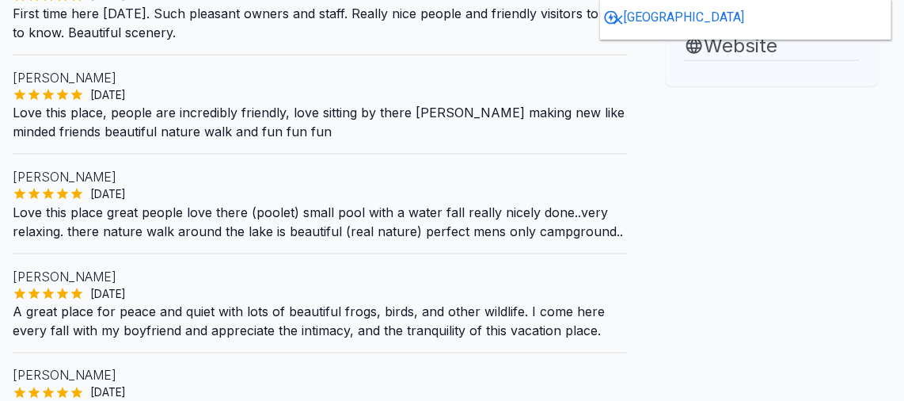
scroll to position [719, 0]
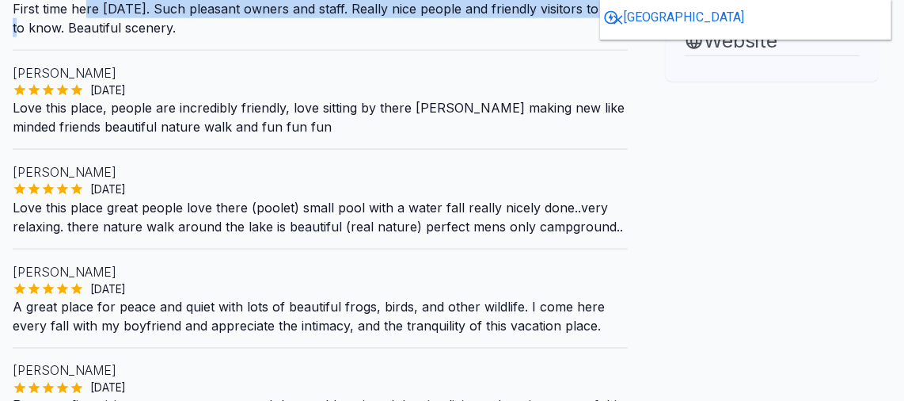
drag, startPoint x: 173, startPoint y: 182, endPoint x: 465, endPoint y: 191, distance: 291.4
click at [391, 37] on p "First time here [DATE]. Such pleasant owners and staff. Really nice people and …" at bounding box center [320, 18] width 615 height 38
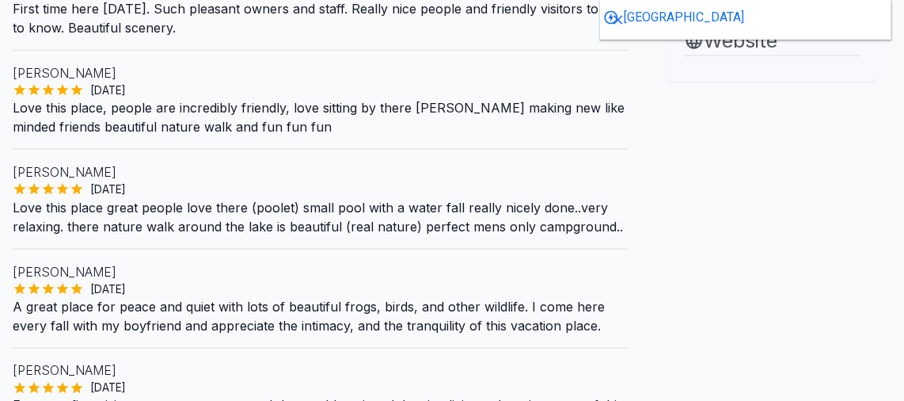
drag, startPoint x: 224, startPoint y: 193, endPoint x: 485, endPoint y: 203, distance: 261.4
click at [485, 37] on p "First time here [DATE]. Such pleasant owners and staff. Really nice people and …" at bounding box center [320, 18] width 615 height 38
click at [556, 37] on p "First time here [DATE]. Such pleasant owners and staff. Really nice people and …" at bounding box center [320, 18] width 615 height 38
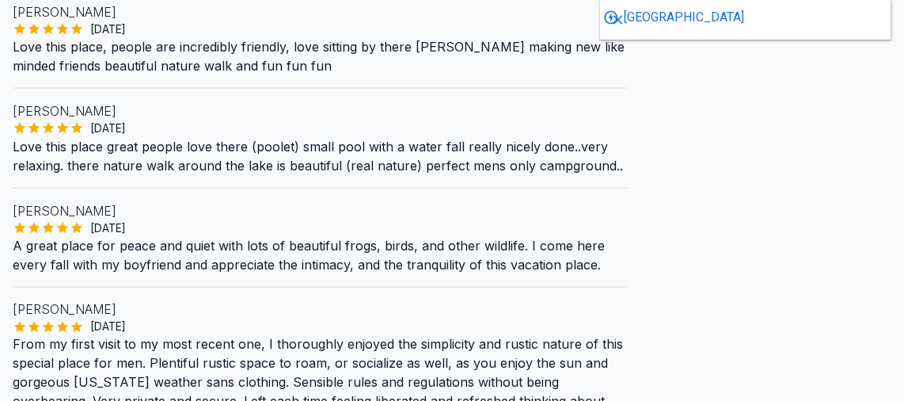
scroll to position [863, 0]
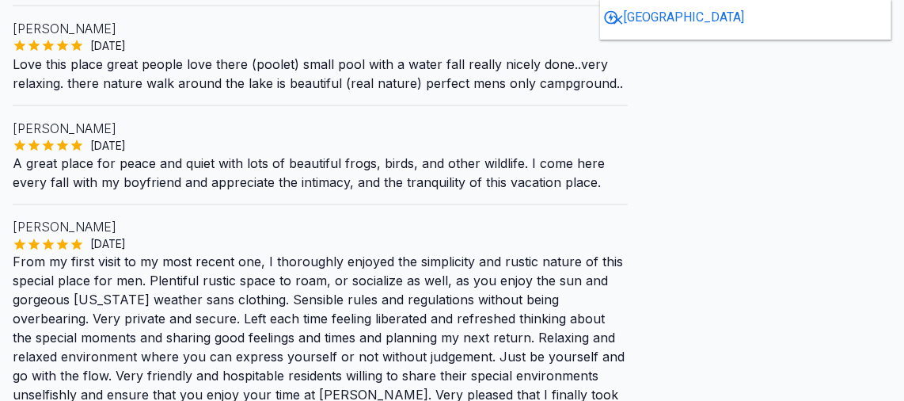
drag, startPoint x: 331, startPoint y: 173, endPoint x: 541, endPoint y: 201, distance: 211.6
drag, startPoint x: 100, startPoint y: 197, endPoint x: 308, endPoint y: 207, distance: 208.4
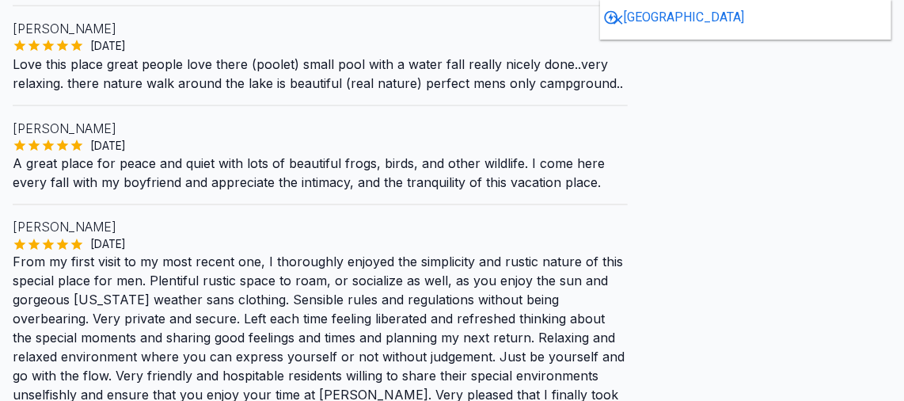
drag, startPoint x: 28, startPoint y: 195, endPoint x: 284, endPoint y: 207, distance: 256.0
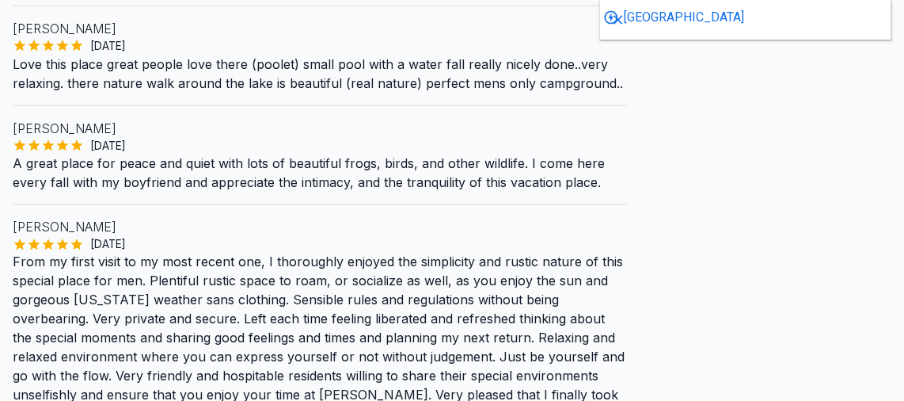
drag, startPoint x: 370, startPoint y: 196, endPoint x: 507, endPoint y: 202, distance: 137.1
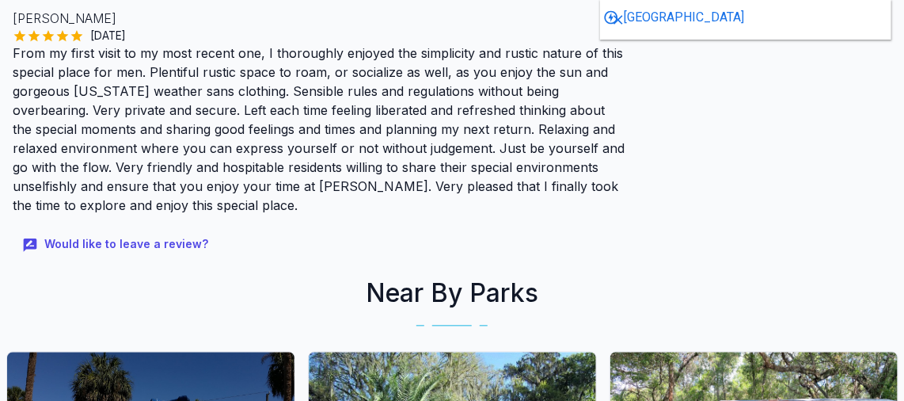
scroll to position [1151, 0]
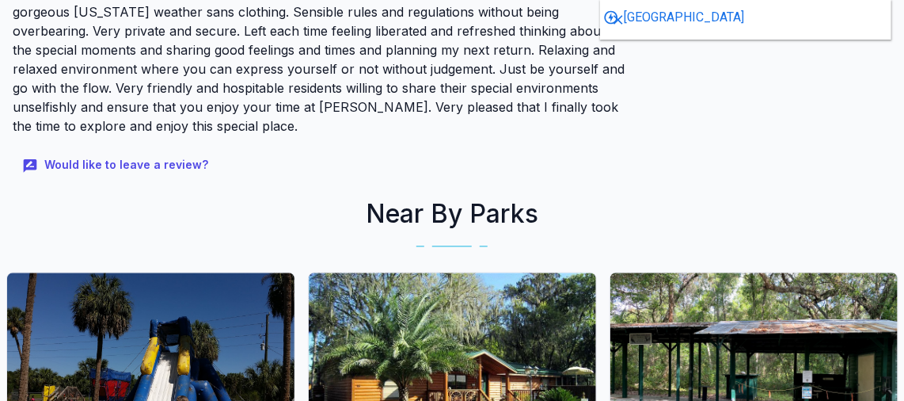
drag, startPoint x: 78, startPoint y: 71, endPoint x: 530, endPoint y: 102, distance: 452.2
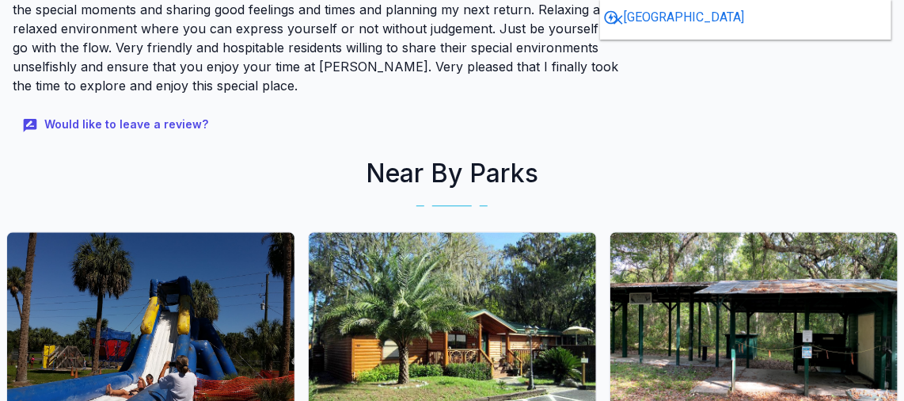
scroll to position [1223, 0]
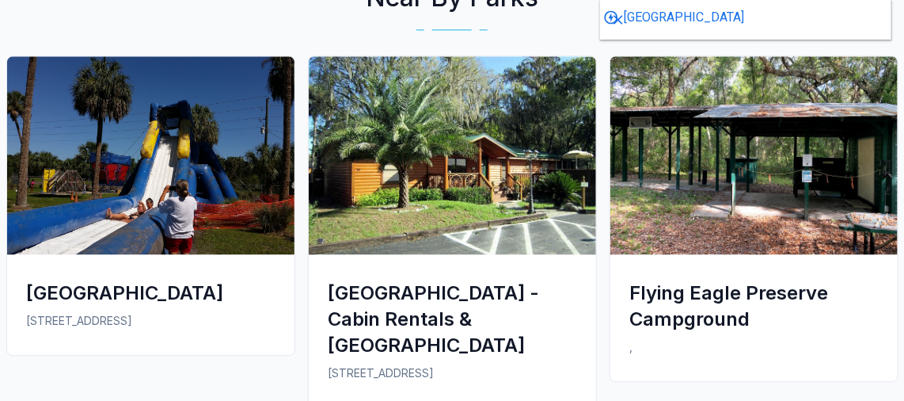
scroll to position [1439, 0]
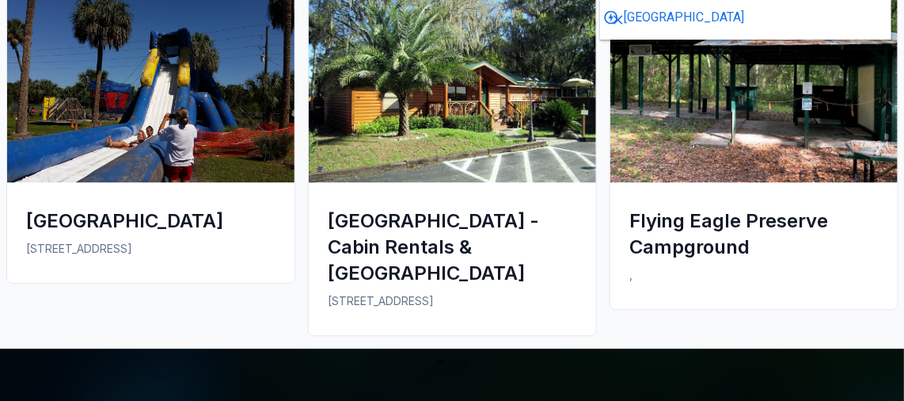
drag, startPoint x: 91, startPoint y: 82, endPoint x: 462, endPoint y: 119, distance: 373.1
drag, startPoint x: 130, startPoint y: 131, endPoint x: 461, endPoint y: 167, distance: 333.6
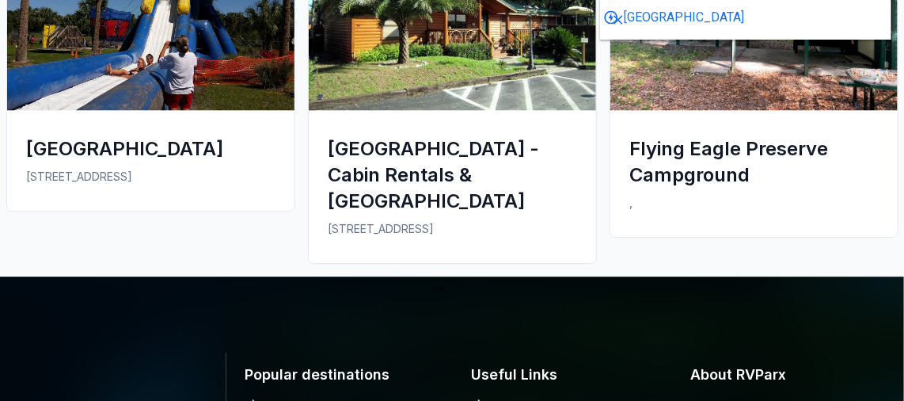
drag, startPoint x: 247, startPoint y: 104, endPoint x: 483, endPoint y: 105, distance: 235.9
drag, startPoint x: 418, startPoint y: 102, endPoint x: 527, endPoint y: 112, distance: 109.6
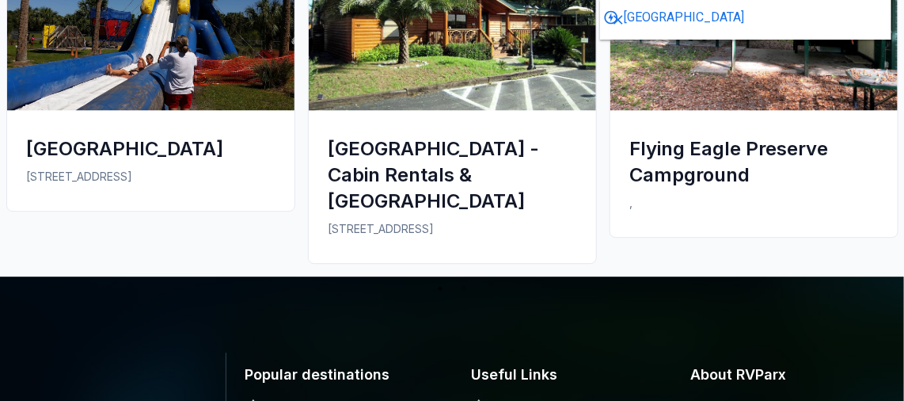
drag, startPoint x: 161, startPoint y: 126, endPoint x: 469, endPoint y: 145, distance: 309.3
drag, startPoint x: 418, startPoint y: 131, endPoint x: 604, endPoint y: 145, distance: 186.5
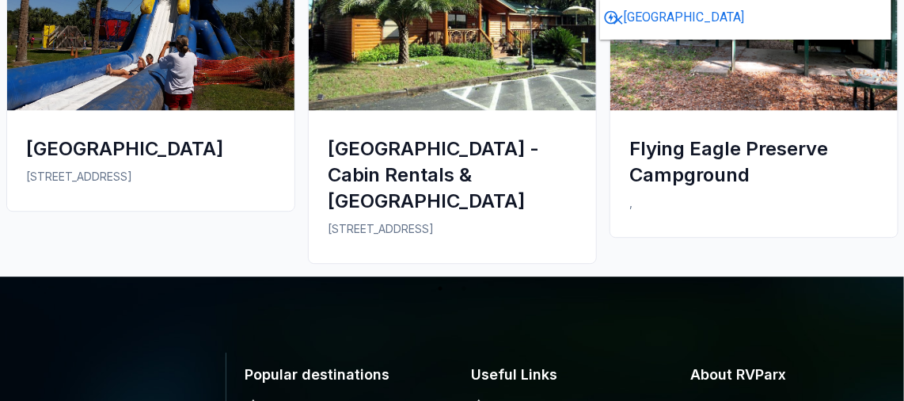
drag, startPoint x: 120, startPoint y: 152, endPoint x: 509, endPoint y: 163, distance: 388.8
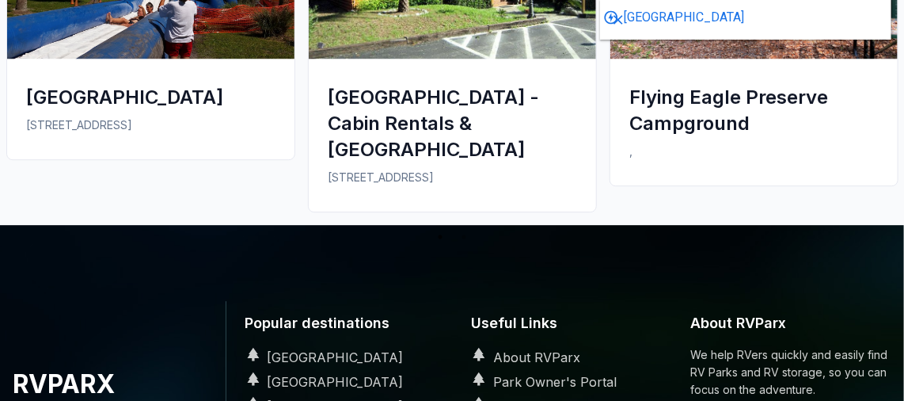
scroll to position [1582, 0]
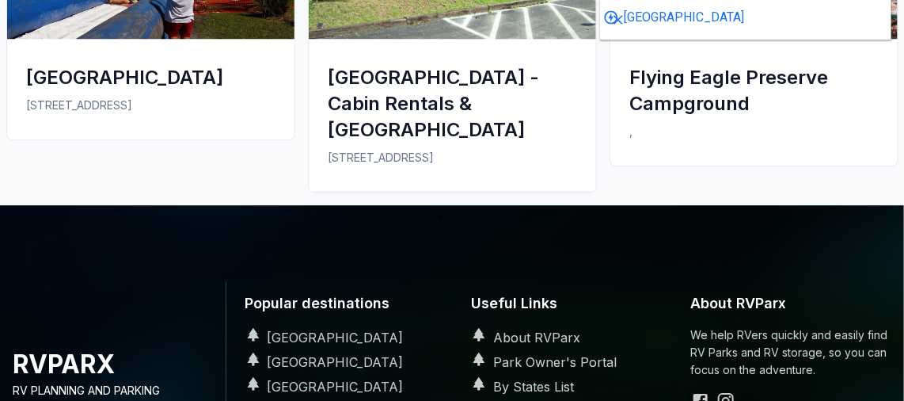
drag, startPoint x: 242, startPoint y: 113, endPoint x: 551, endPoint y: 128, distance: 309.1
drag, startPoint x: 181, startPoint y: 142, endPoint x: 557, endPoint y: 154, distance: 376.2
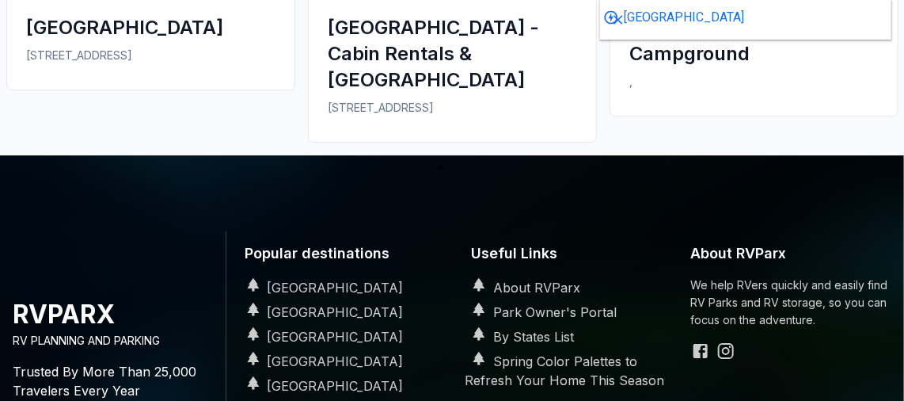
scroll to position [1654, 0]
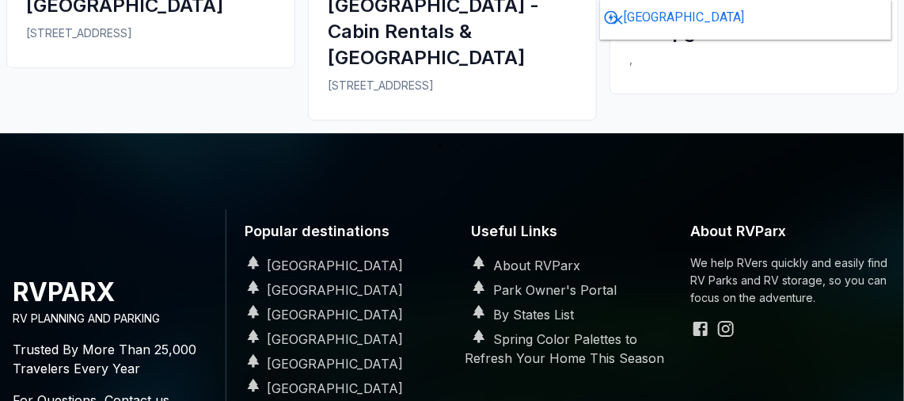
drag, startPoint x: 351, startPoint y: 139, endPoint x: 564, endPoint y: 137, distance: 213.7
drag, startPoint x: 204, startPoint y: 146, endPoint x: 512, endPoint y: 162, distance: 308.4
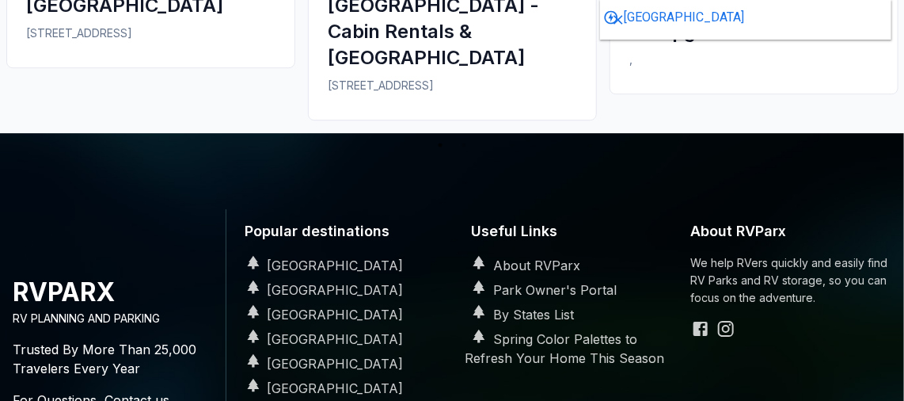
drag, startPoint x: 105, startPoint y: 179, endPoint x: 554, endPoint y: 177, distance: 448.8
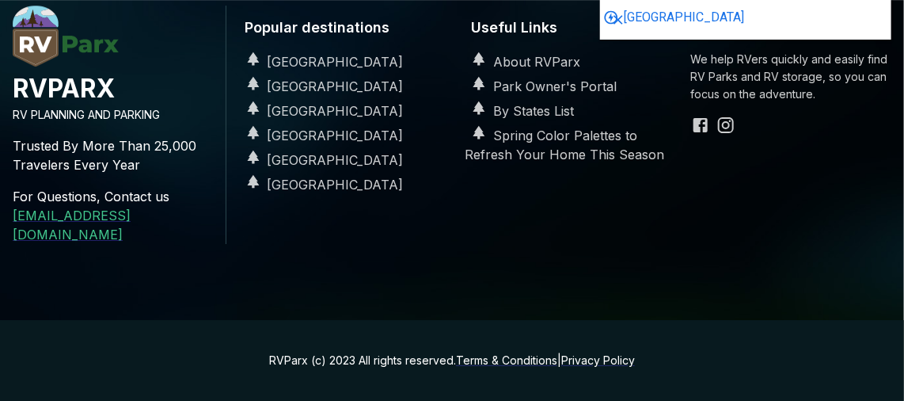
scroll to position [2766, 0]
